Goal: Navigation & Orientation: Find specific page/section

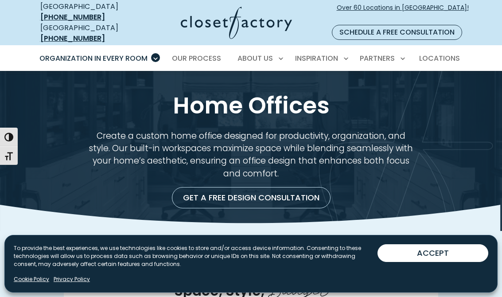
click at [414, 256] on button "ACCEPT" at bounding box center [433, 253] width 111 height 18
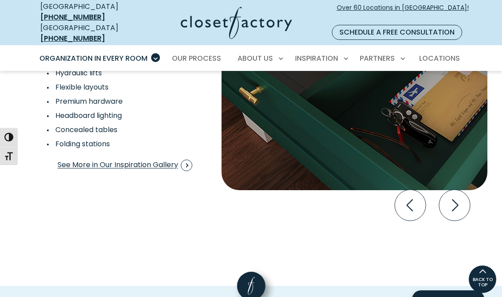
scroll to position [1663, 0]
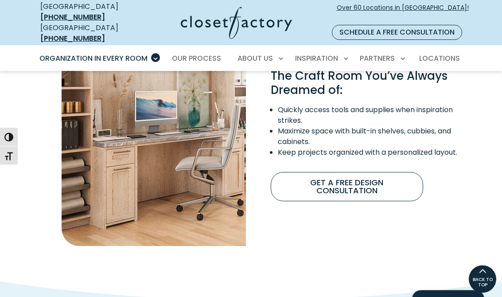
scroll to position [707, 0]
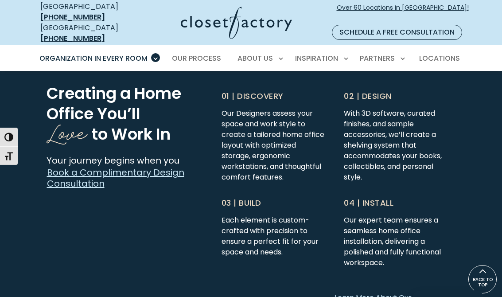
scroll to position [2189, 0]
